Goal: Information Seeking & Learning: Learn about a topic

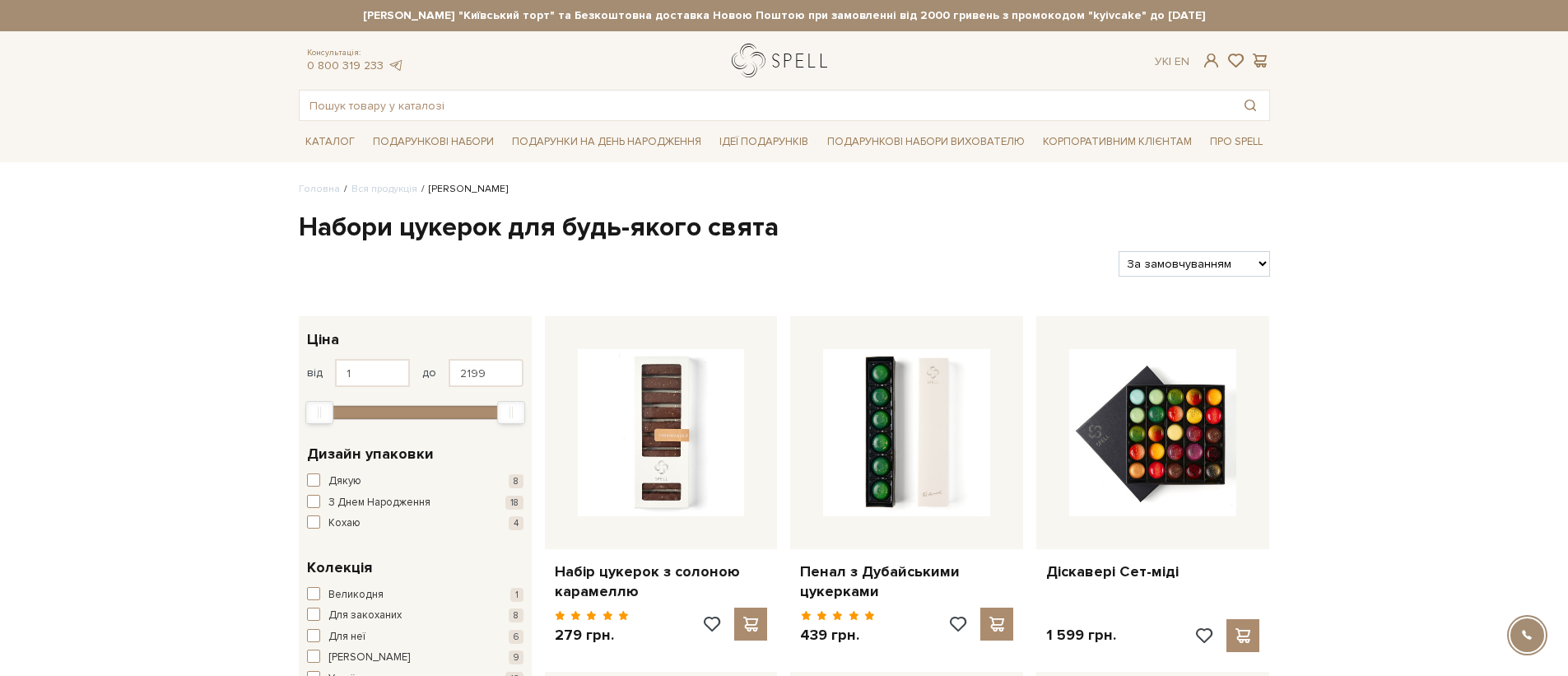
click at [831, 63] on link "logo" at bounding box center [783, 60] width 103 height 34
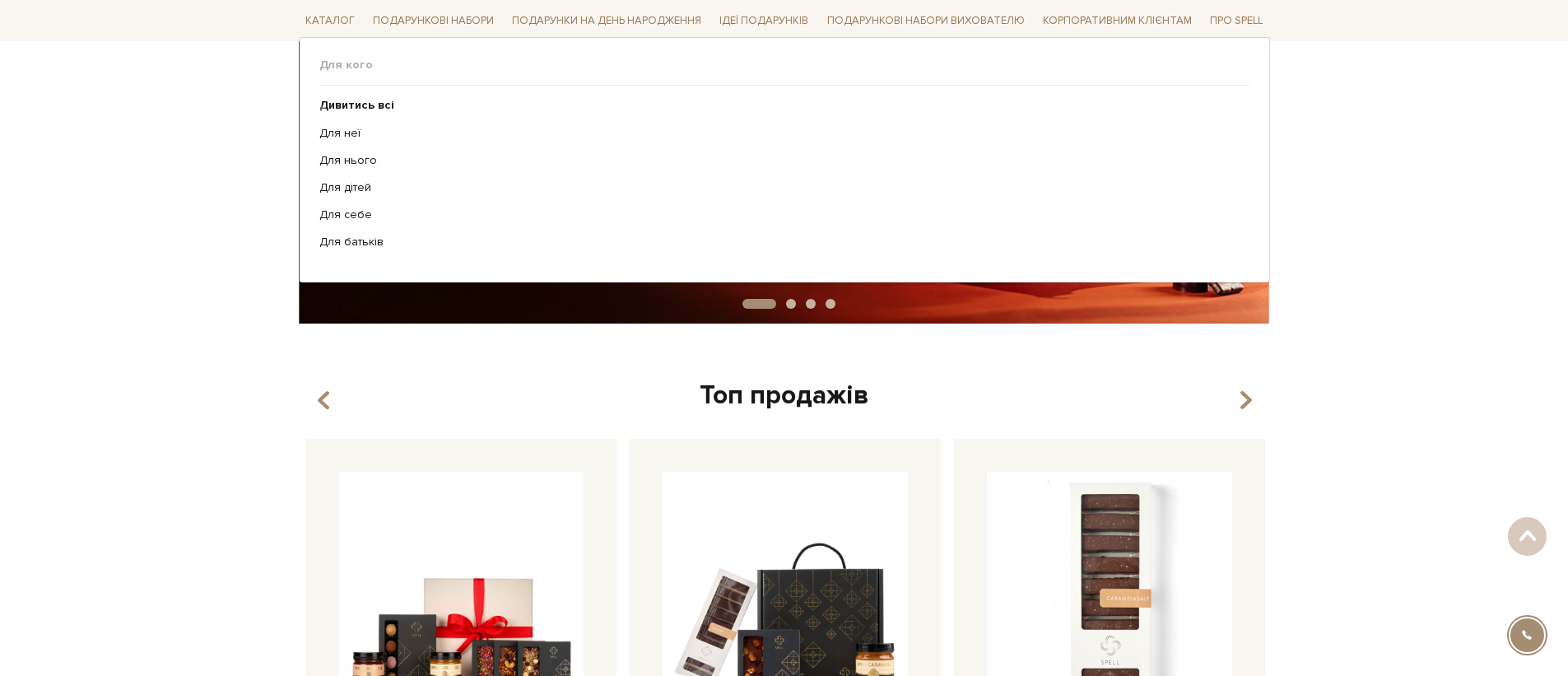
scroll to position [661, 0]
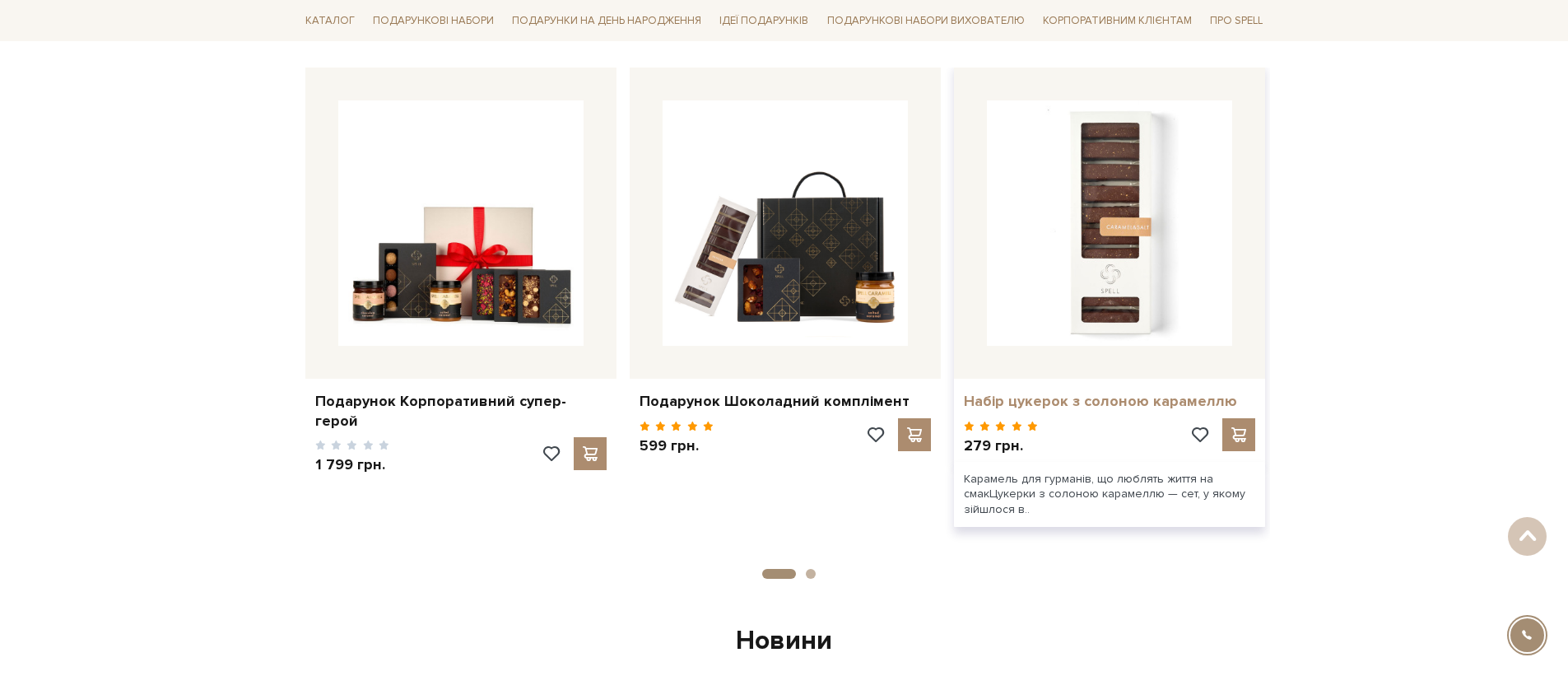
click at [1107, 397] on link "Набір цукерок з солоною карамеллю" at bounding box center [1109, 402] width 291 height 19
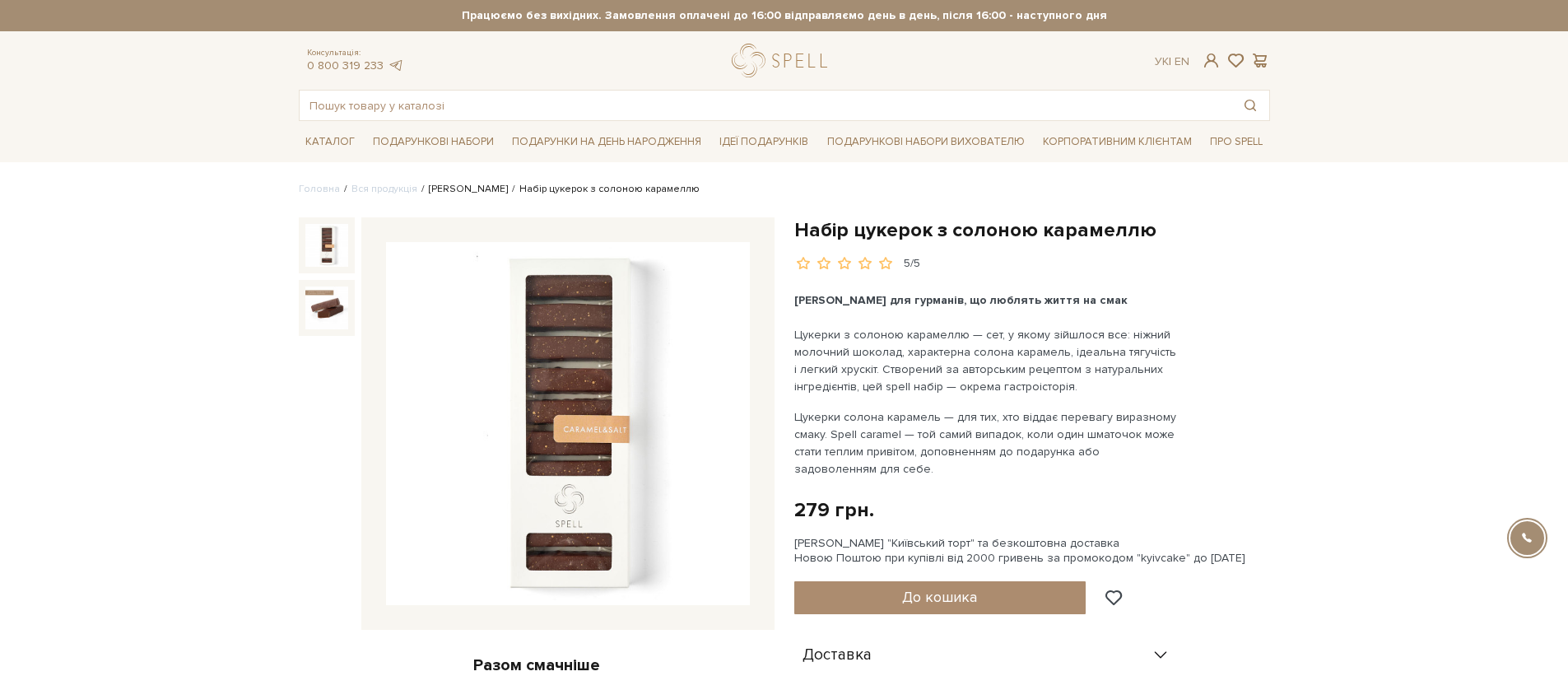
click at [478, 194] on link "[PERSON_NAME]" at bounding box center [468, 189] width 79 height 13
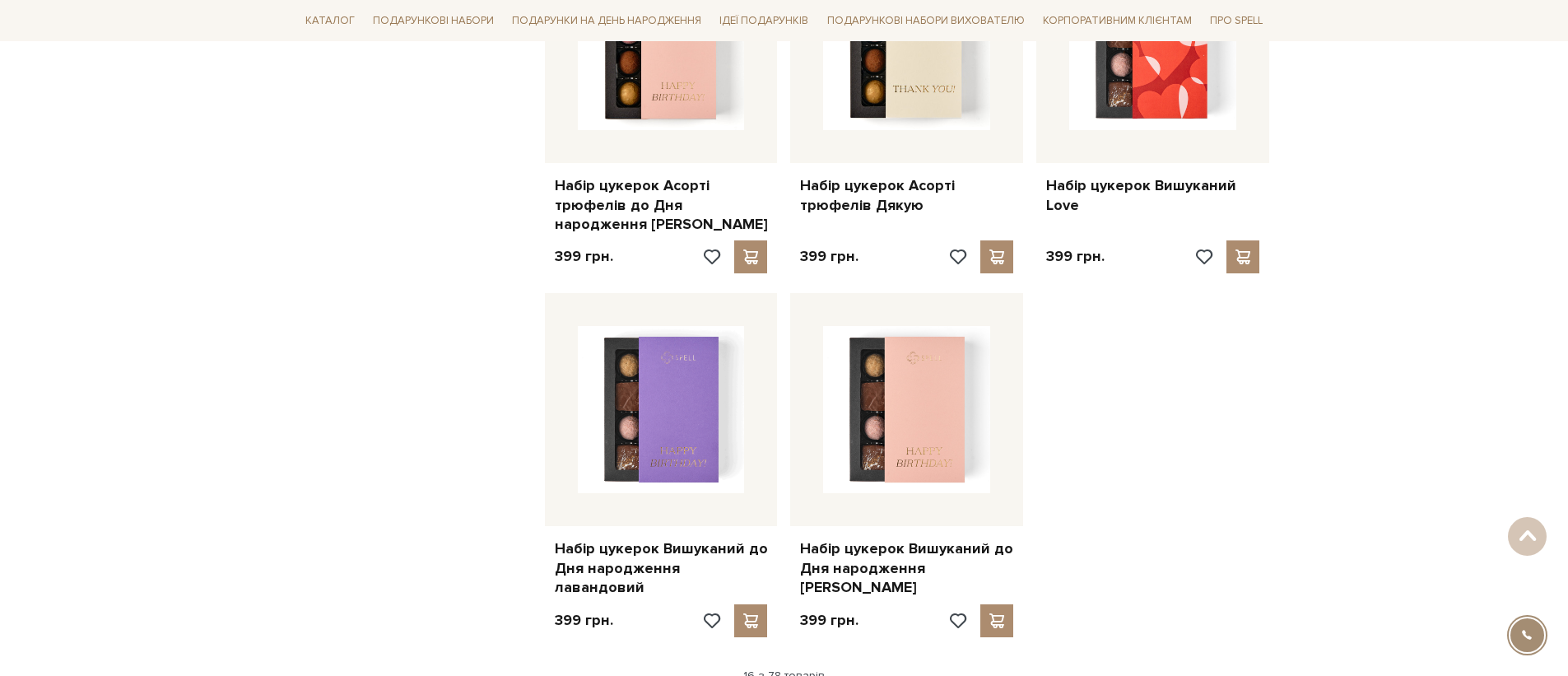
scroll to position [2120, 0]
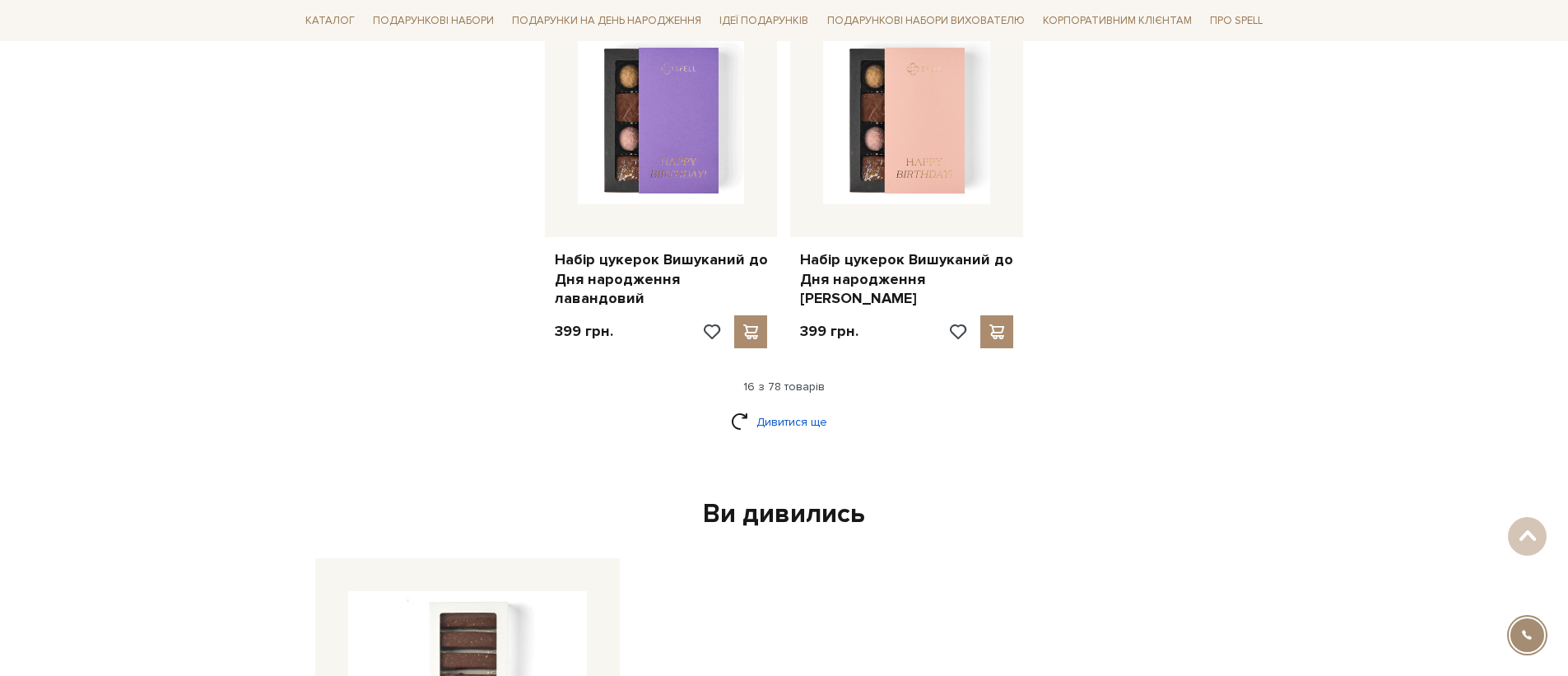
click at [805, 408] on link "Дивитися ще" at bounding box center [784, 422] width 107 height 29
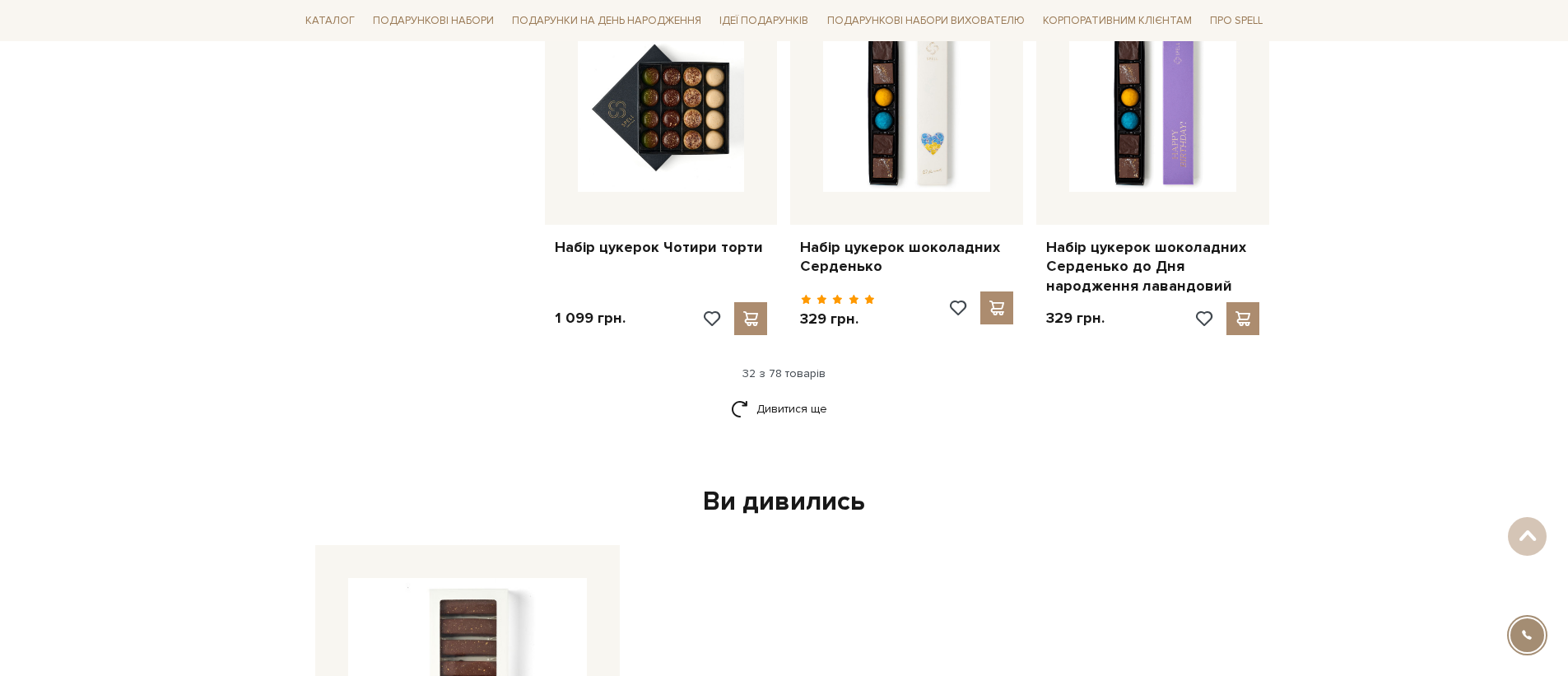
scroll to position [4014, 0]
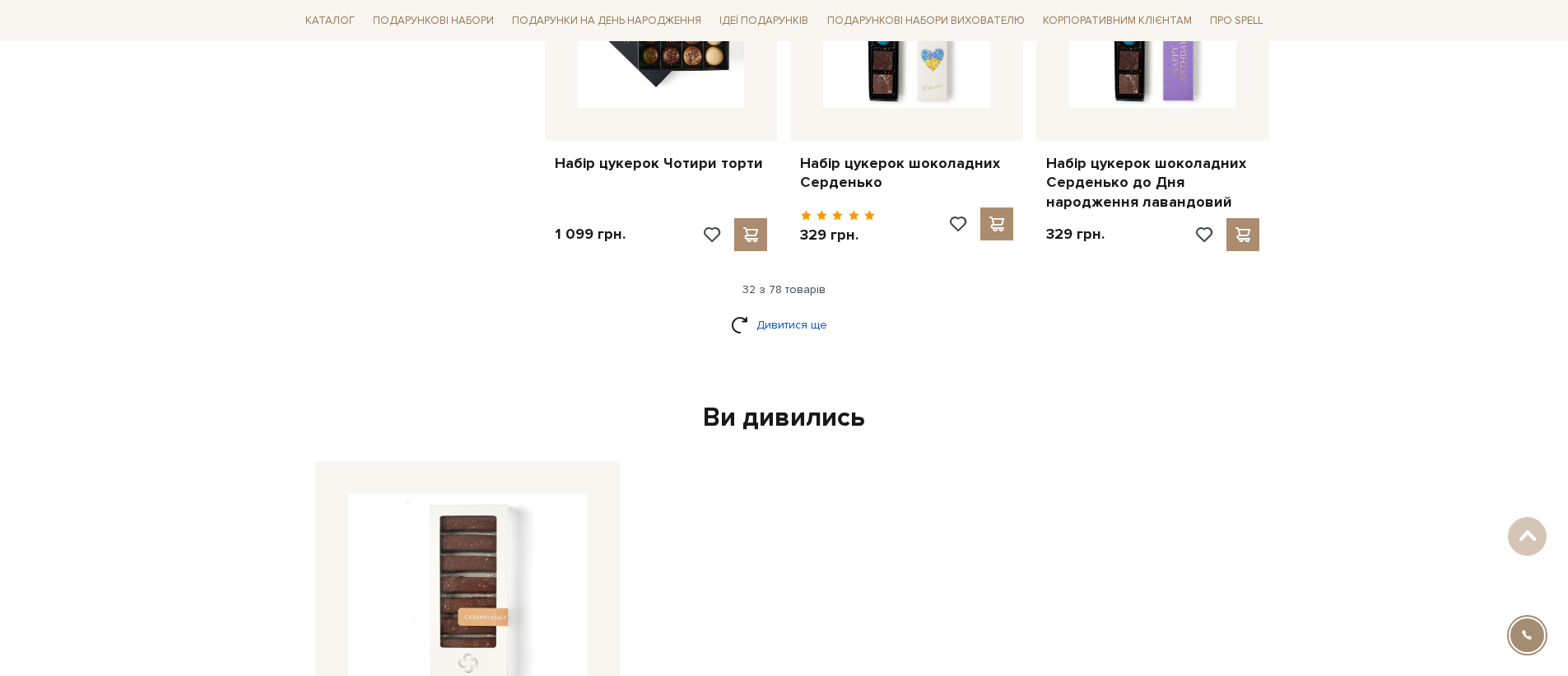
click at [783, 311] on link "Дивитися ще" at bounding box center [784, 325] width 107 height 29
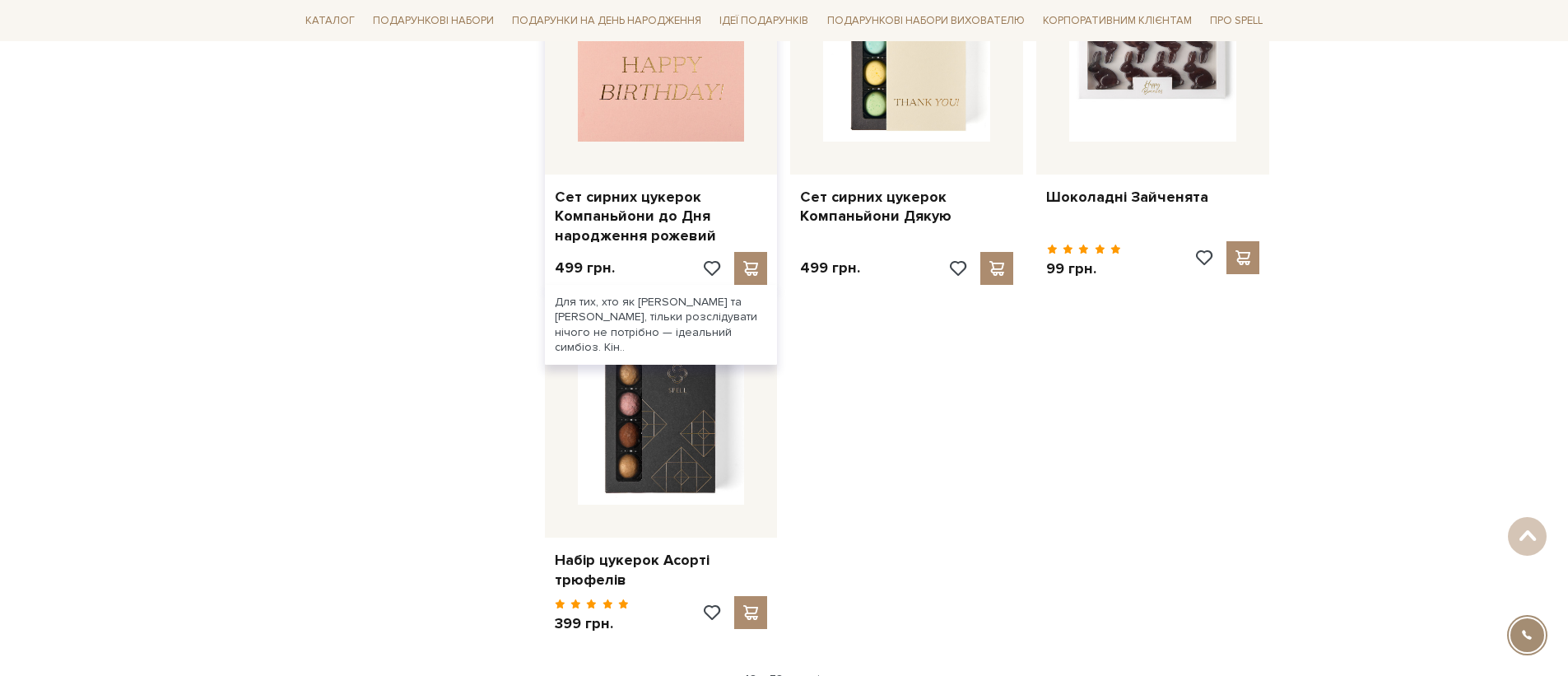
scroll to position [5808, 0]
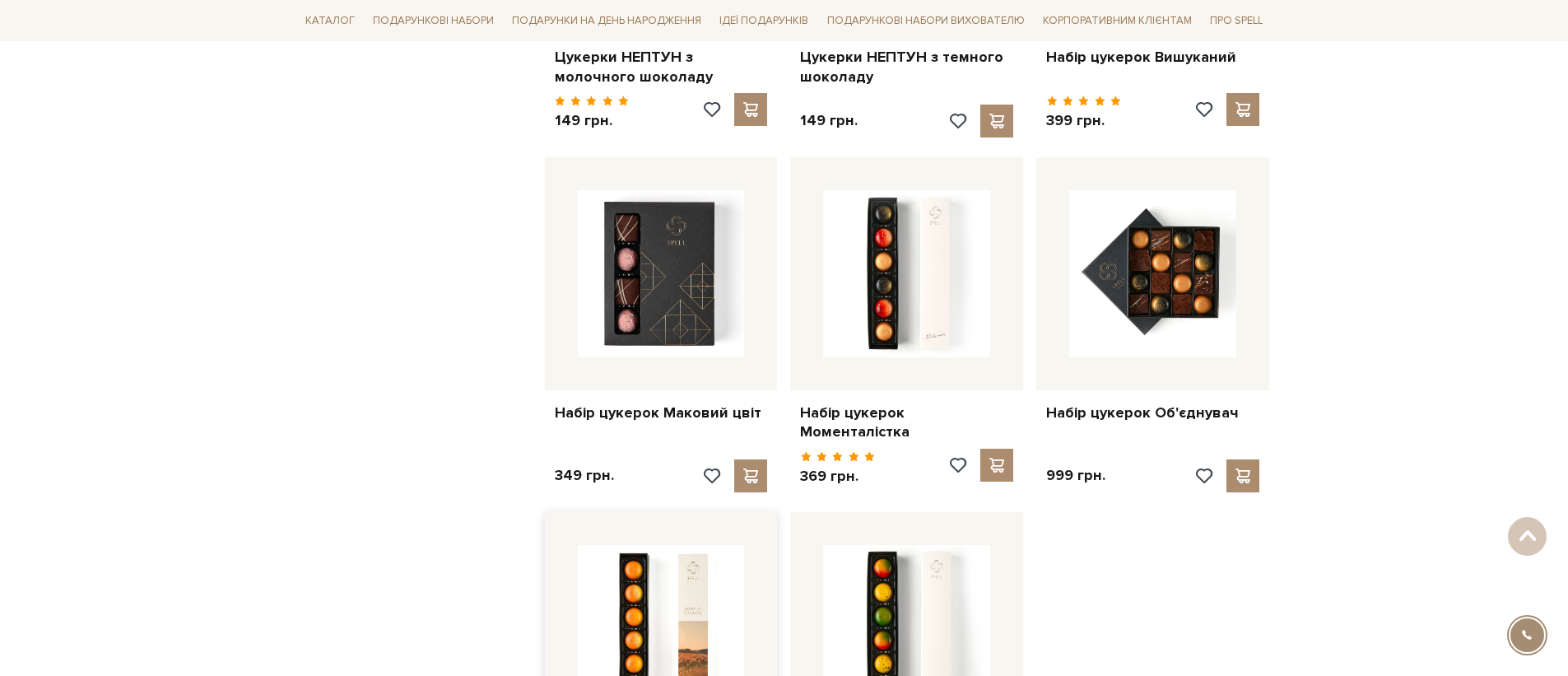
scroll to position [7793, 0]
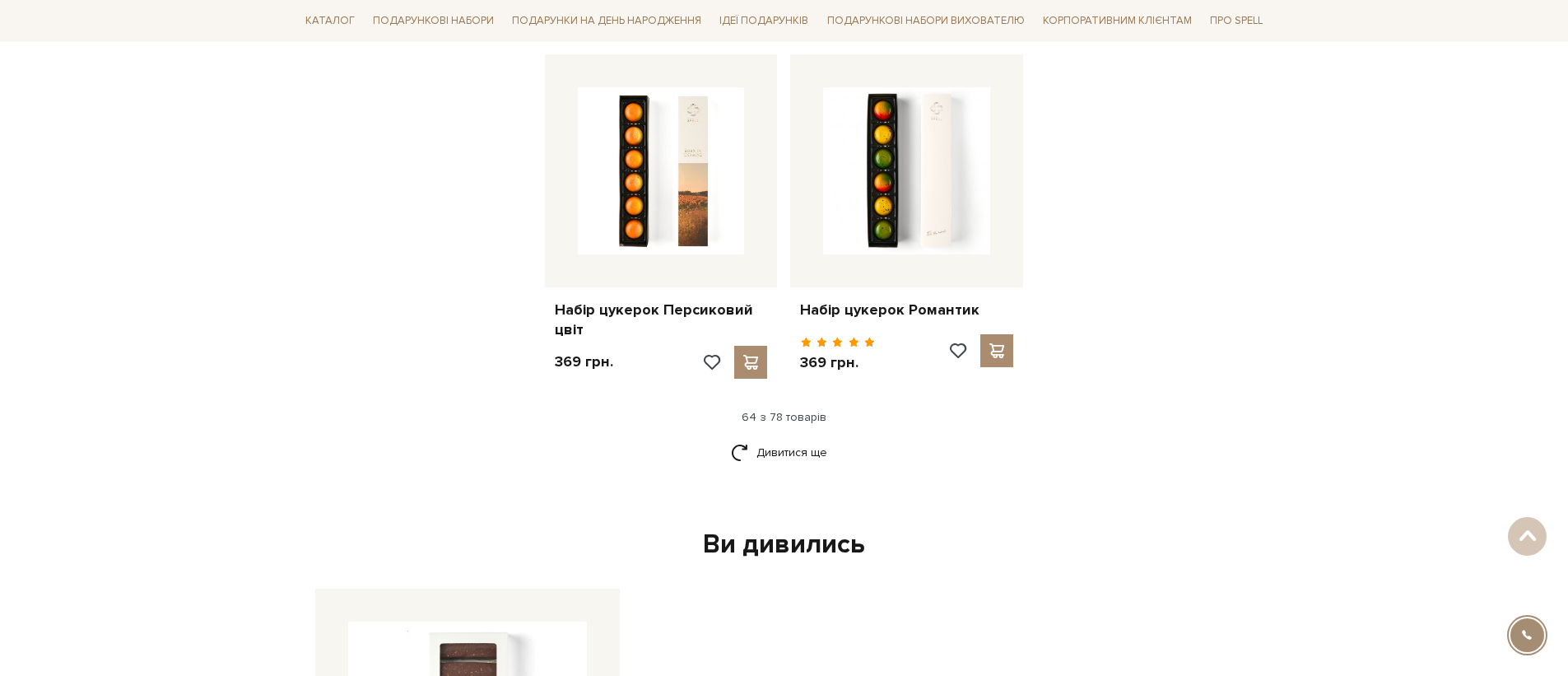
click at [799, 438] on div "Дивитися ще" at bounding box center [784, 462] width 984 height 48
click at [796, 438] on link "Дивитися ще" at bounding box center [784, 452] width 107 height 29
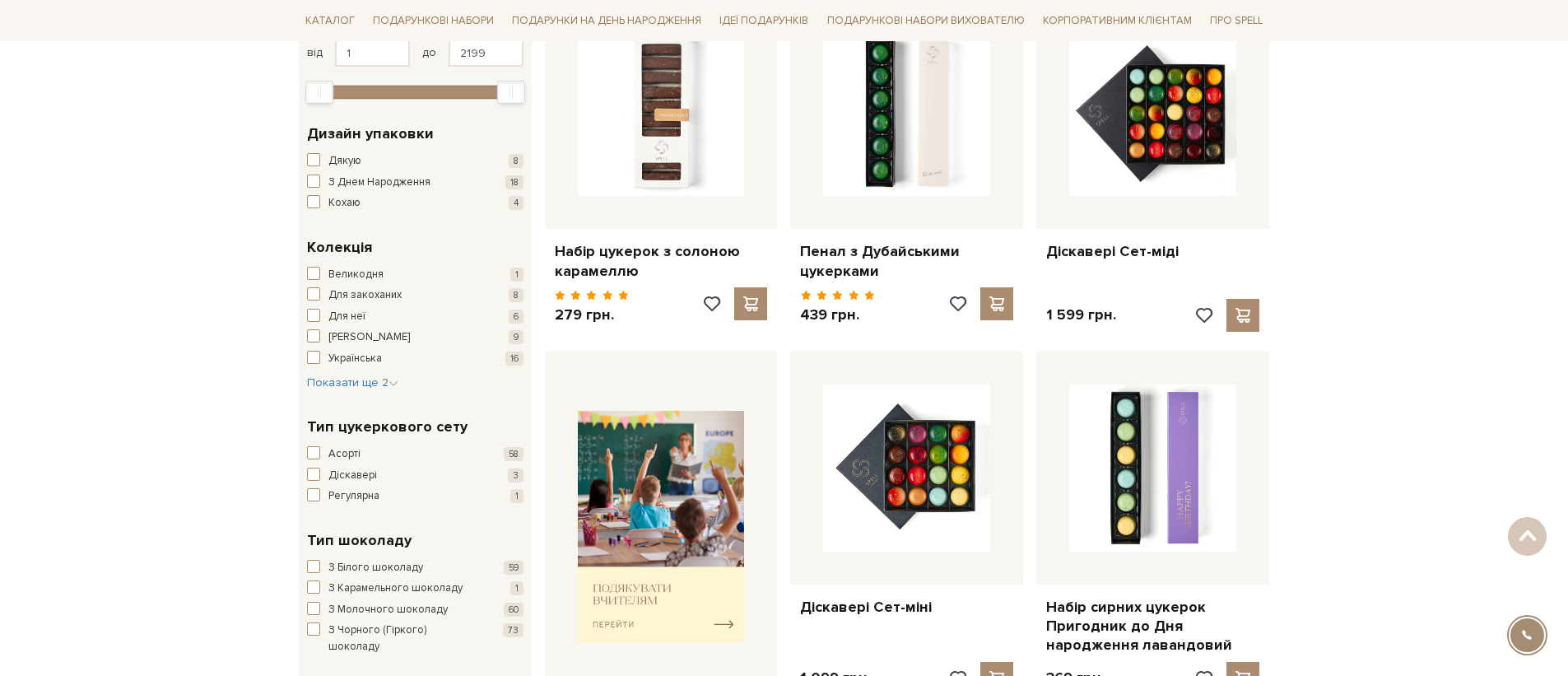
scroll to position [0, 0]
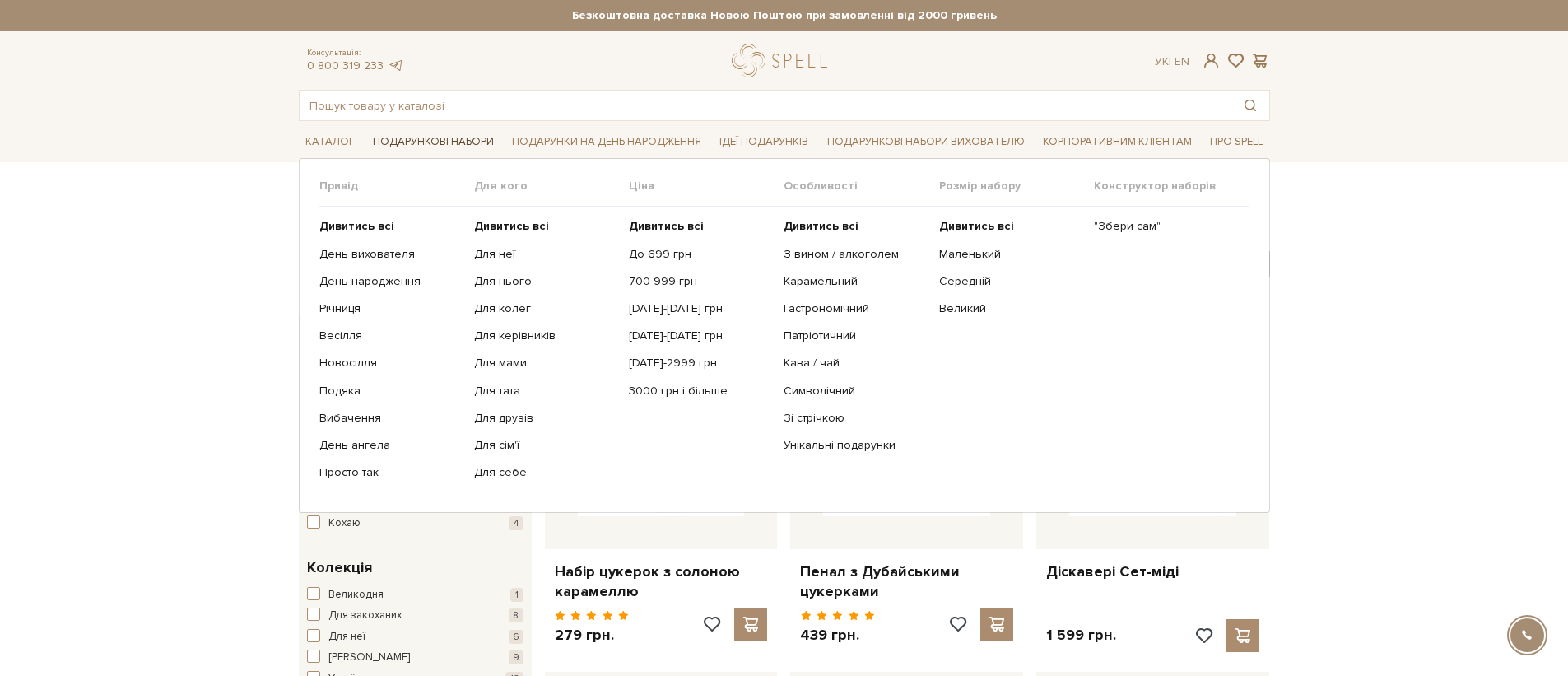
click at [391, 154] on link "Подарункові набори" at bounding box center [433, 141] width 135 height 25
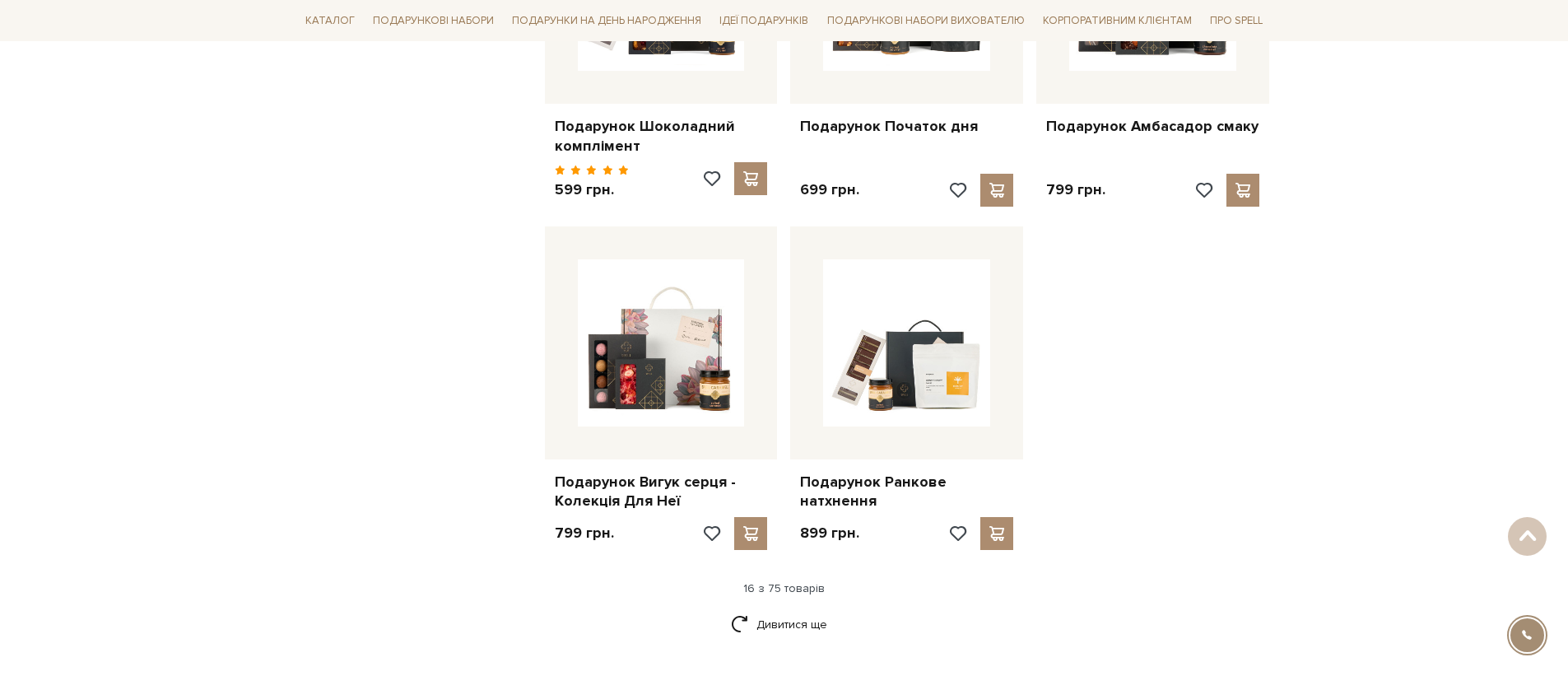
scroll to position [1909, 0]
